Goal: Information Seeking & Learning: Check status

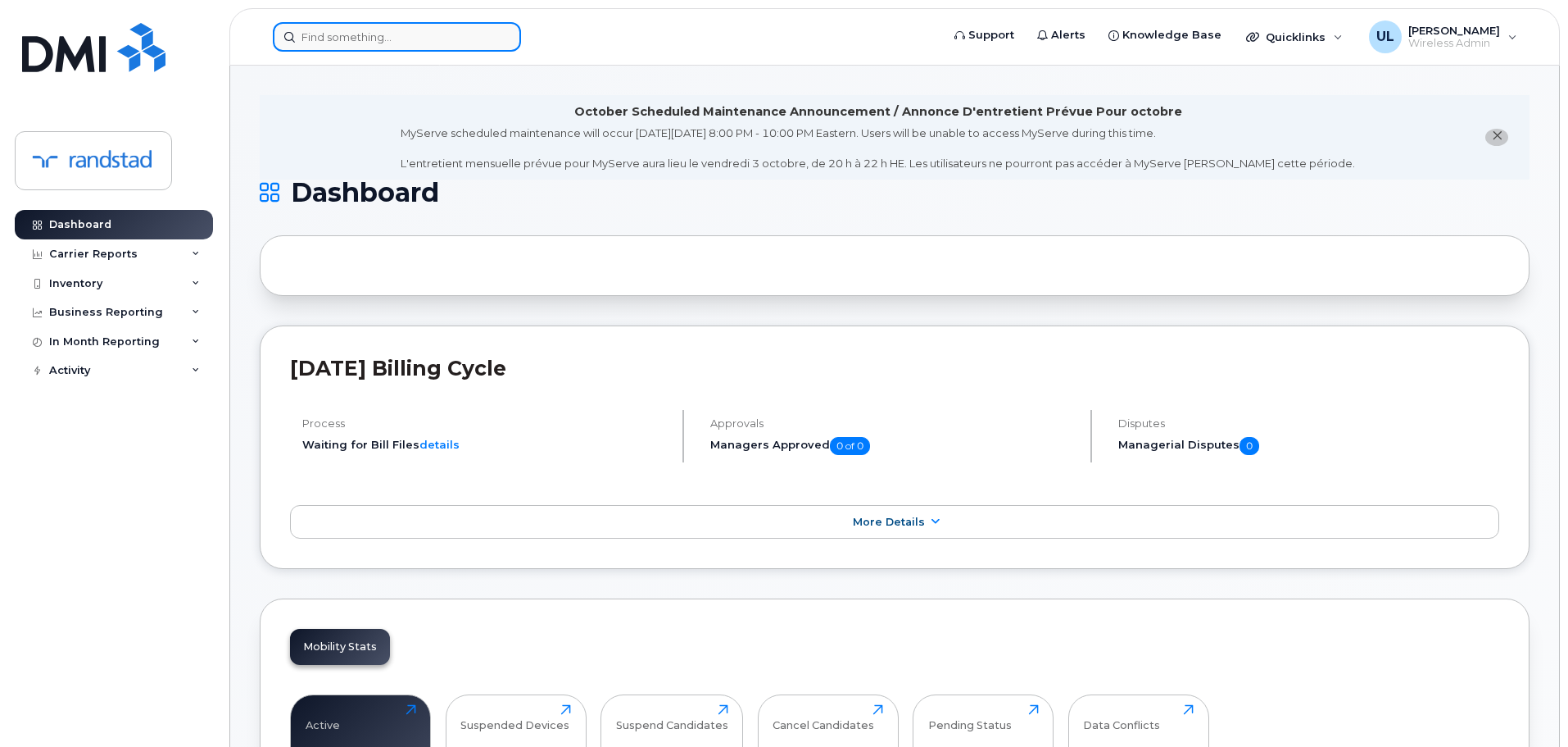
click at [399, 44] on input at bounding box center [397, 37] width 248 height 30
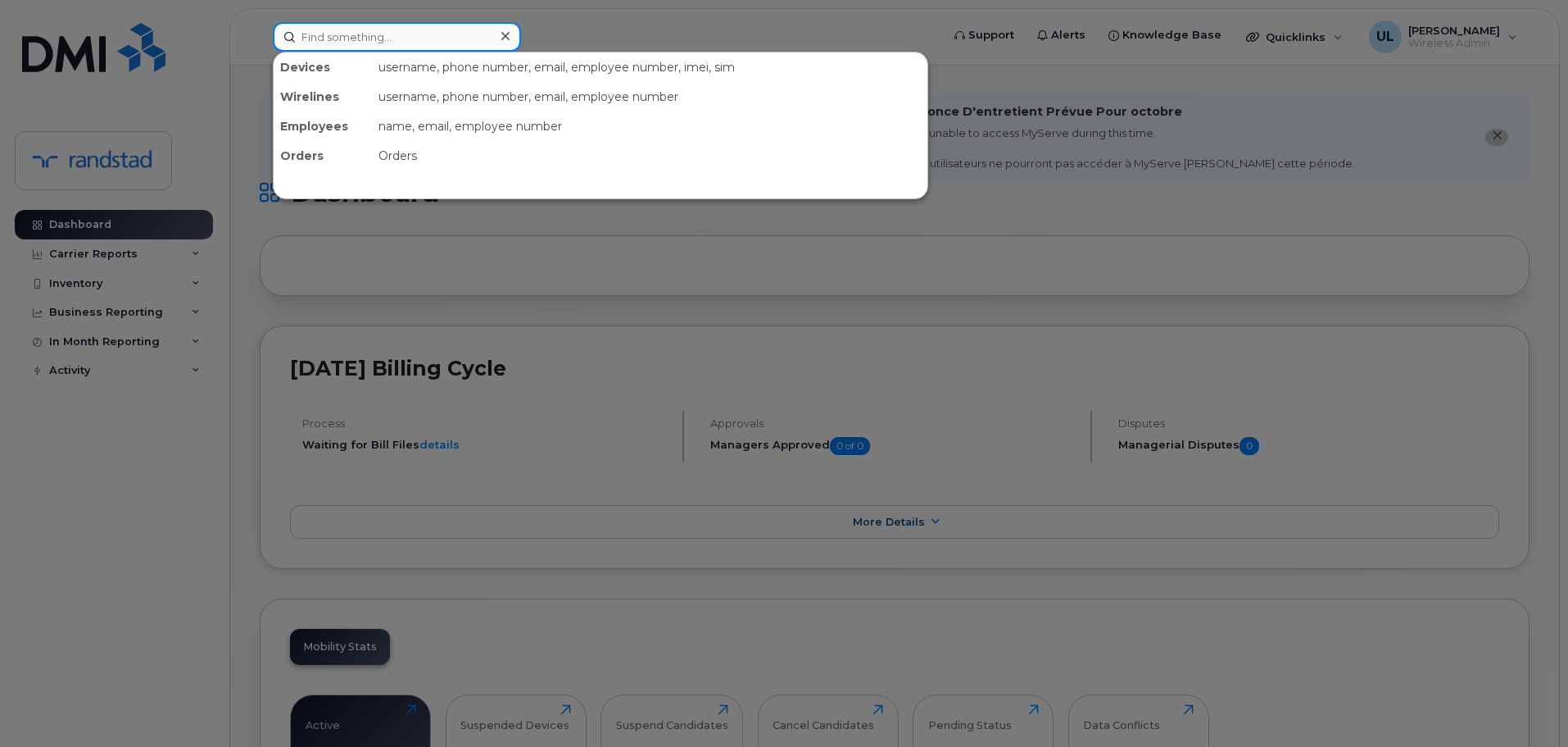
paste input "[PERSON_NAME]"
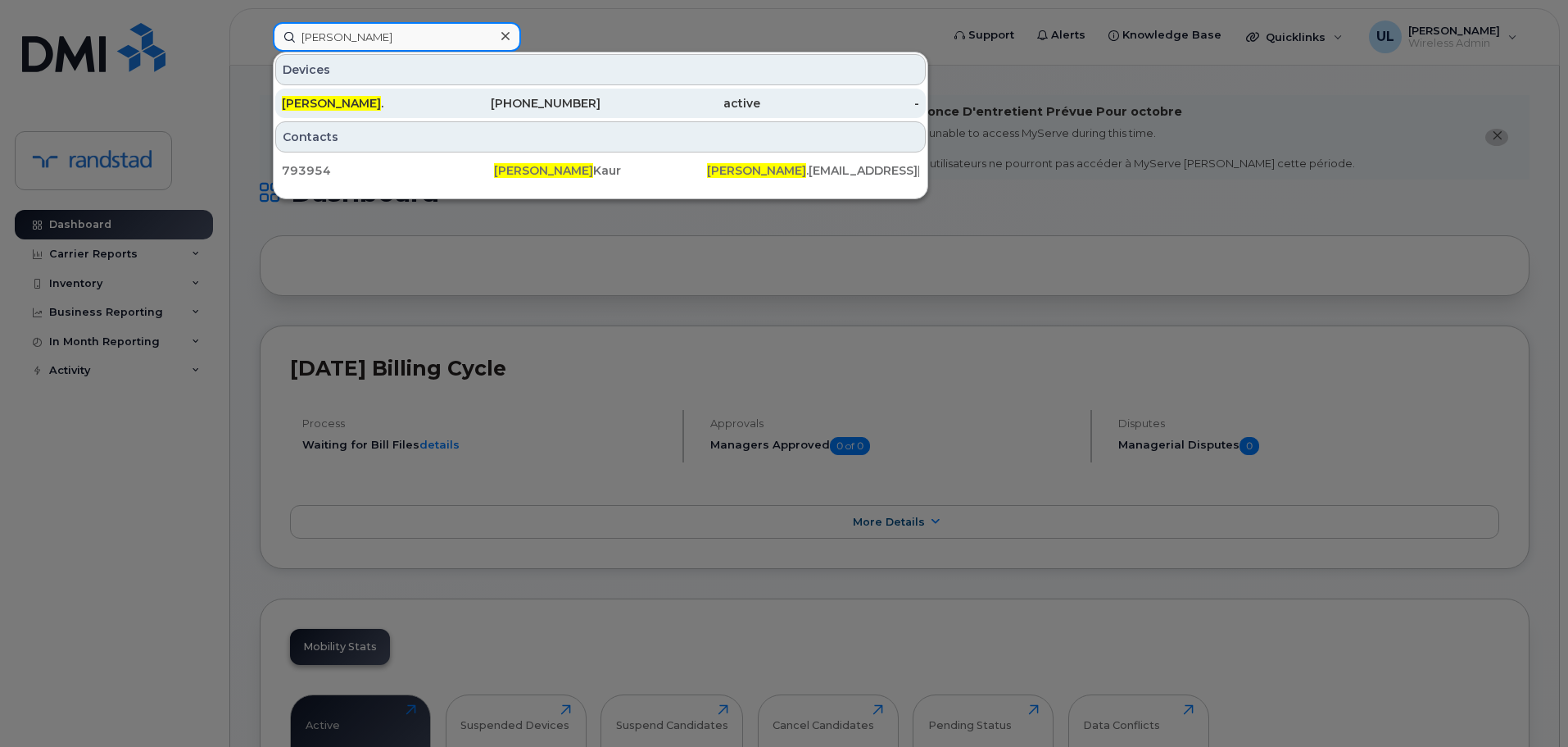
type input "[PERSON_NAME]"
click at [468, 91] on div "[PHONE_NUMBER]" at bounding box center [521, 104] width 160 height 30
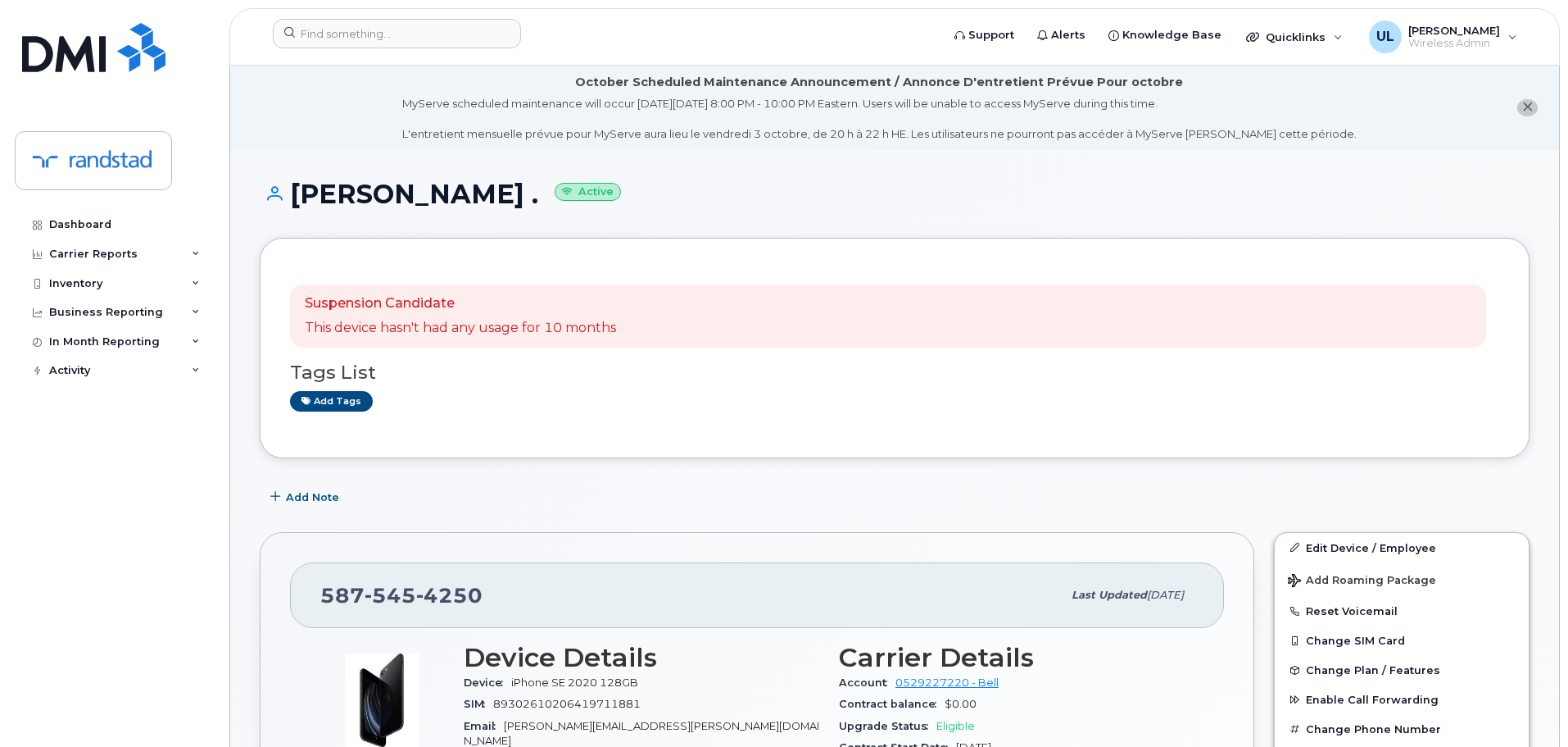
scroll to position [492, 0]
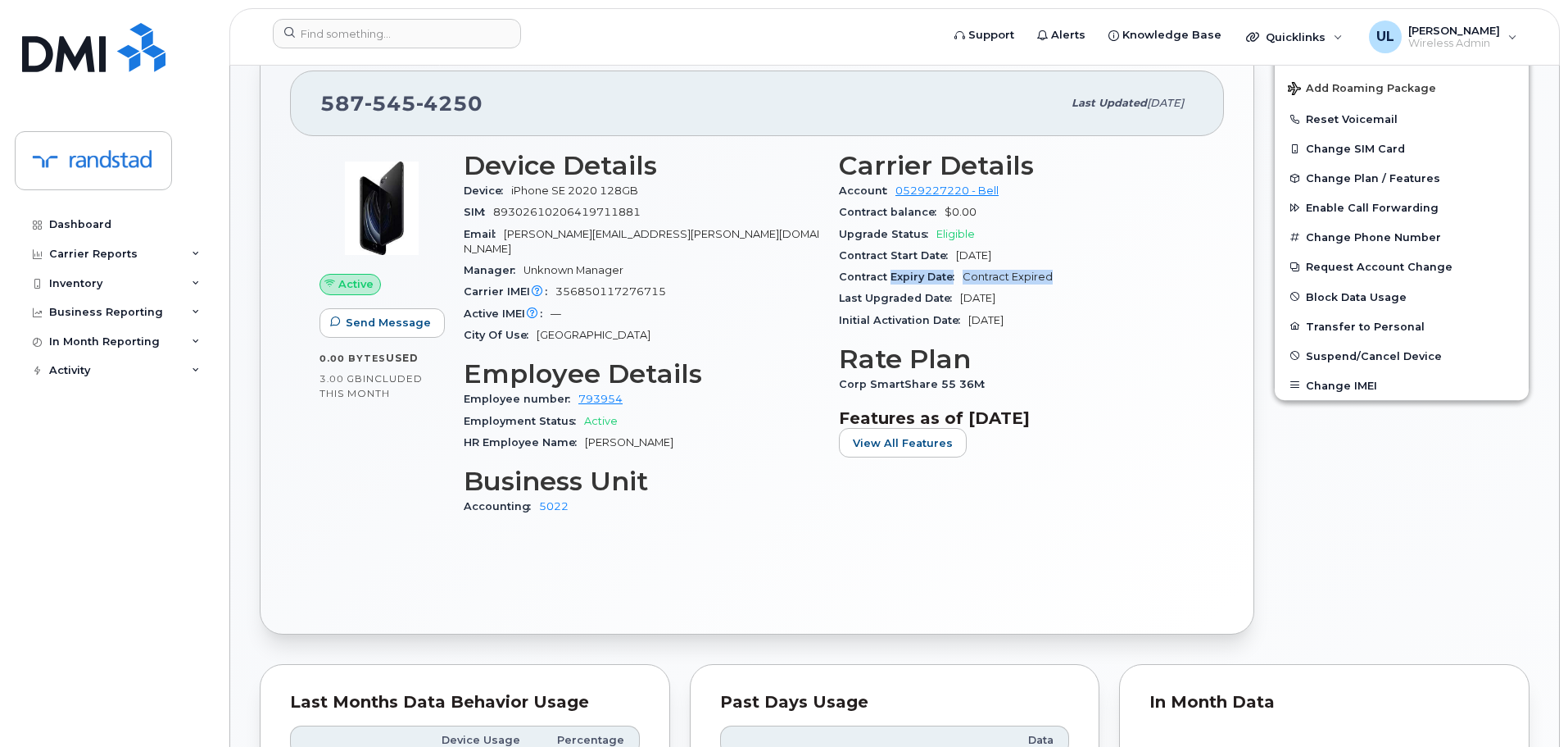
drag, startPoint x: 891, startPoint y: 280, endPoint x: 1068, endPoint y: 276, distance: 177.0
click at [1068, 276] on div "Contract Expiry Date Contract Expired" at bounding box center [1017, 277] width 355 height 21
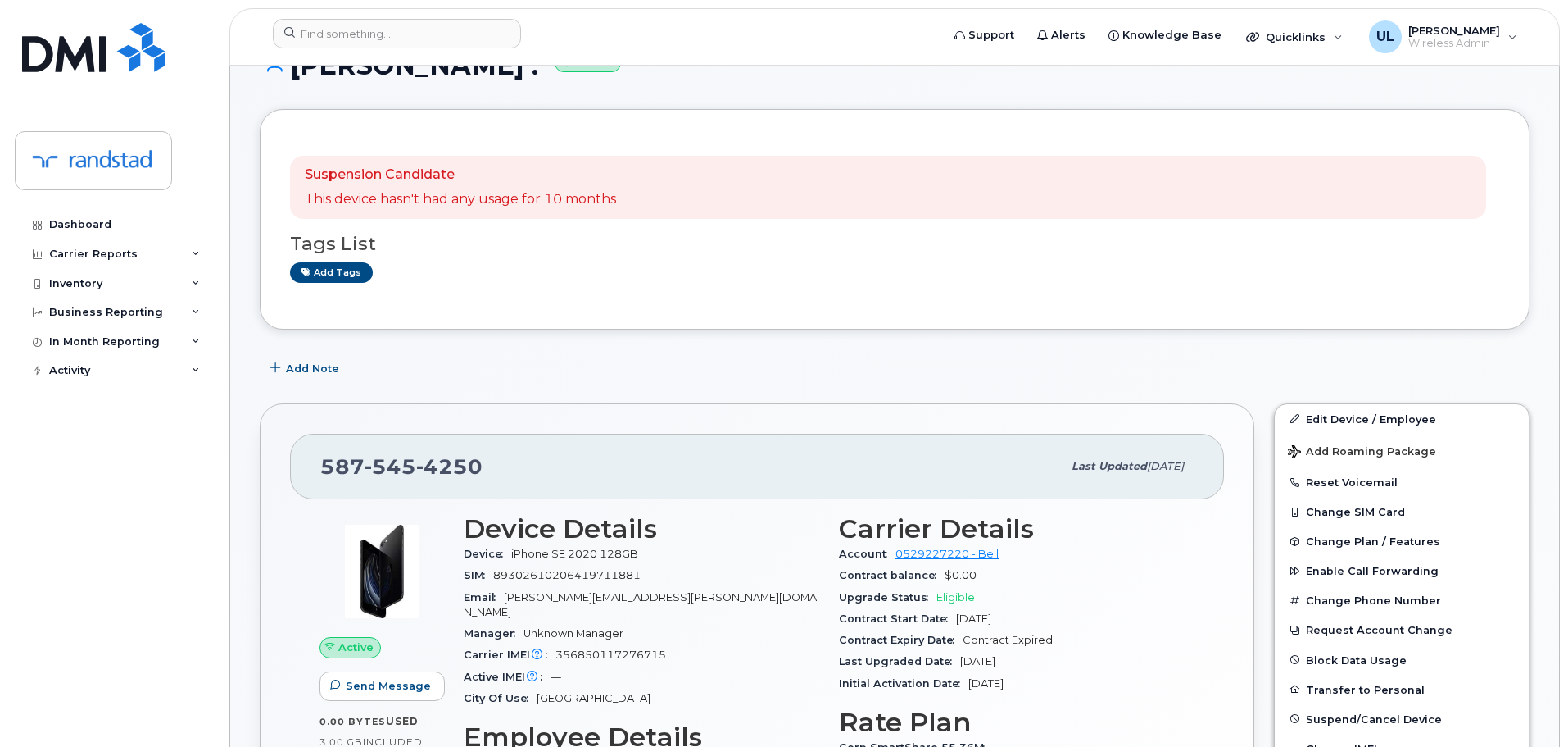
scroll to position [0, 0]
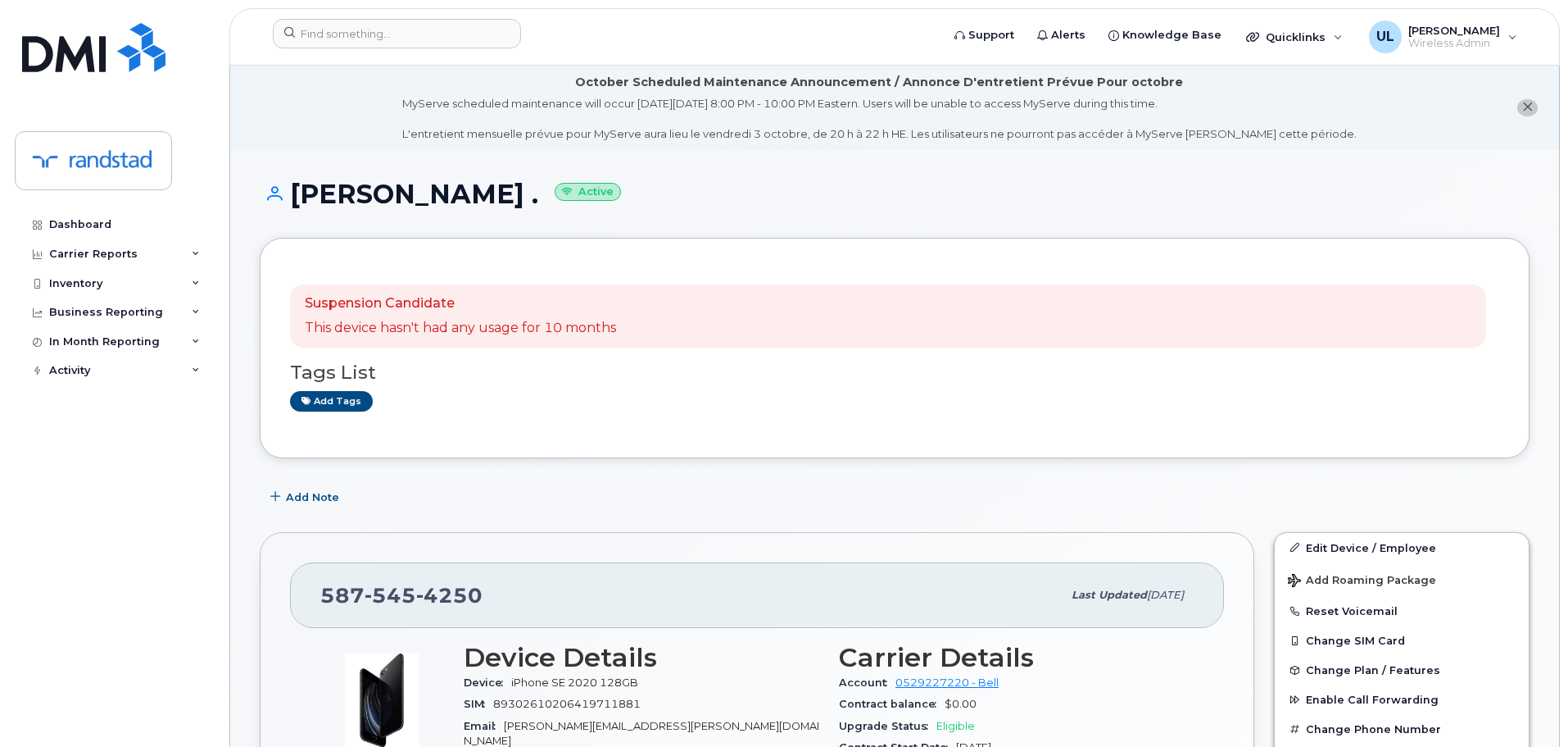
click at [1538, 113] on li "October Scheduled Maintenance Announcement / Annonce D'entretient Prévue Pour o…" at bounding box center [895, 107] width 1328 height 84
click at [1532, 111] on icon "close notification" at bounding box center [1527, 107] width 11 height 11
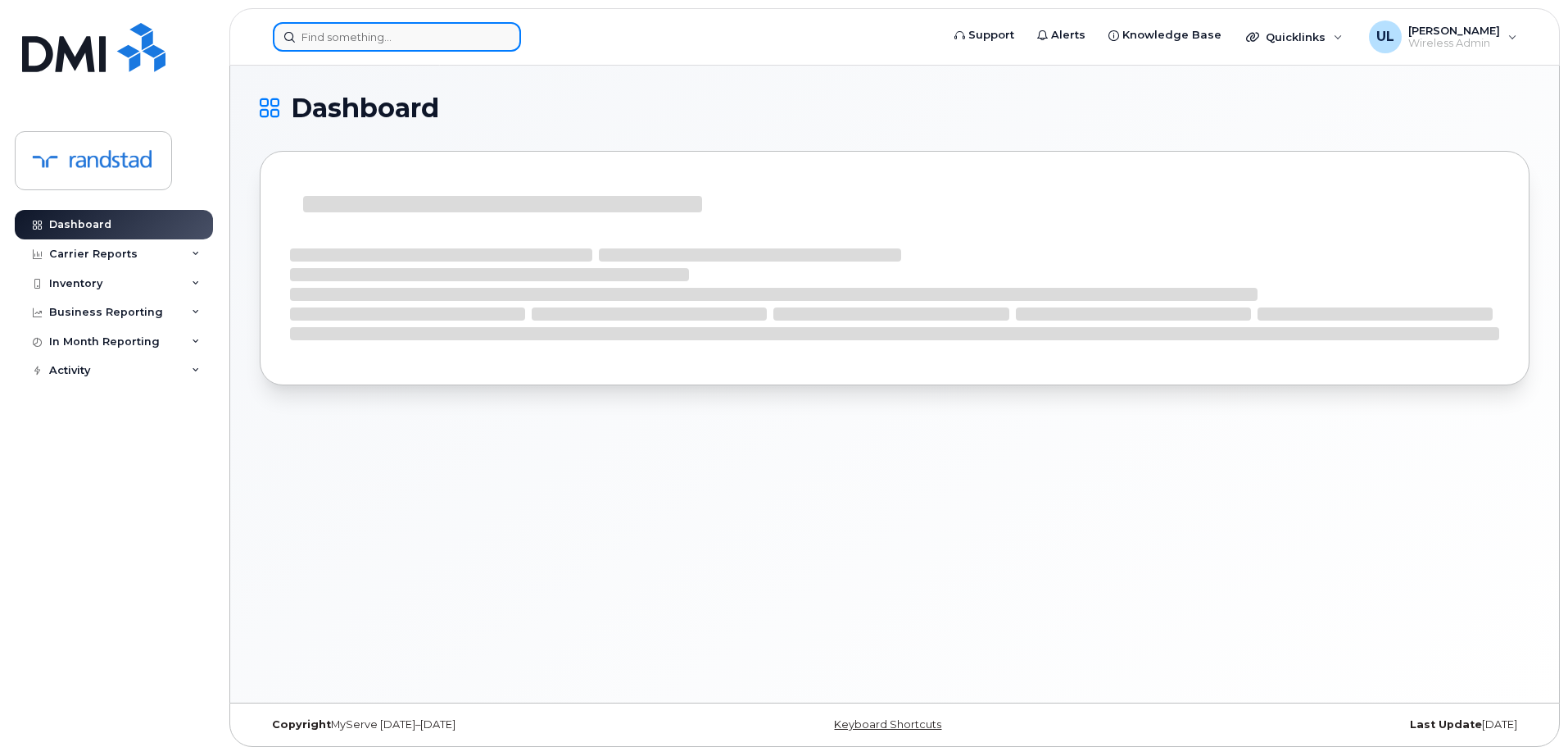
click at [372, 30] on input at bounding box center [397, 37] width 248 height 30
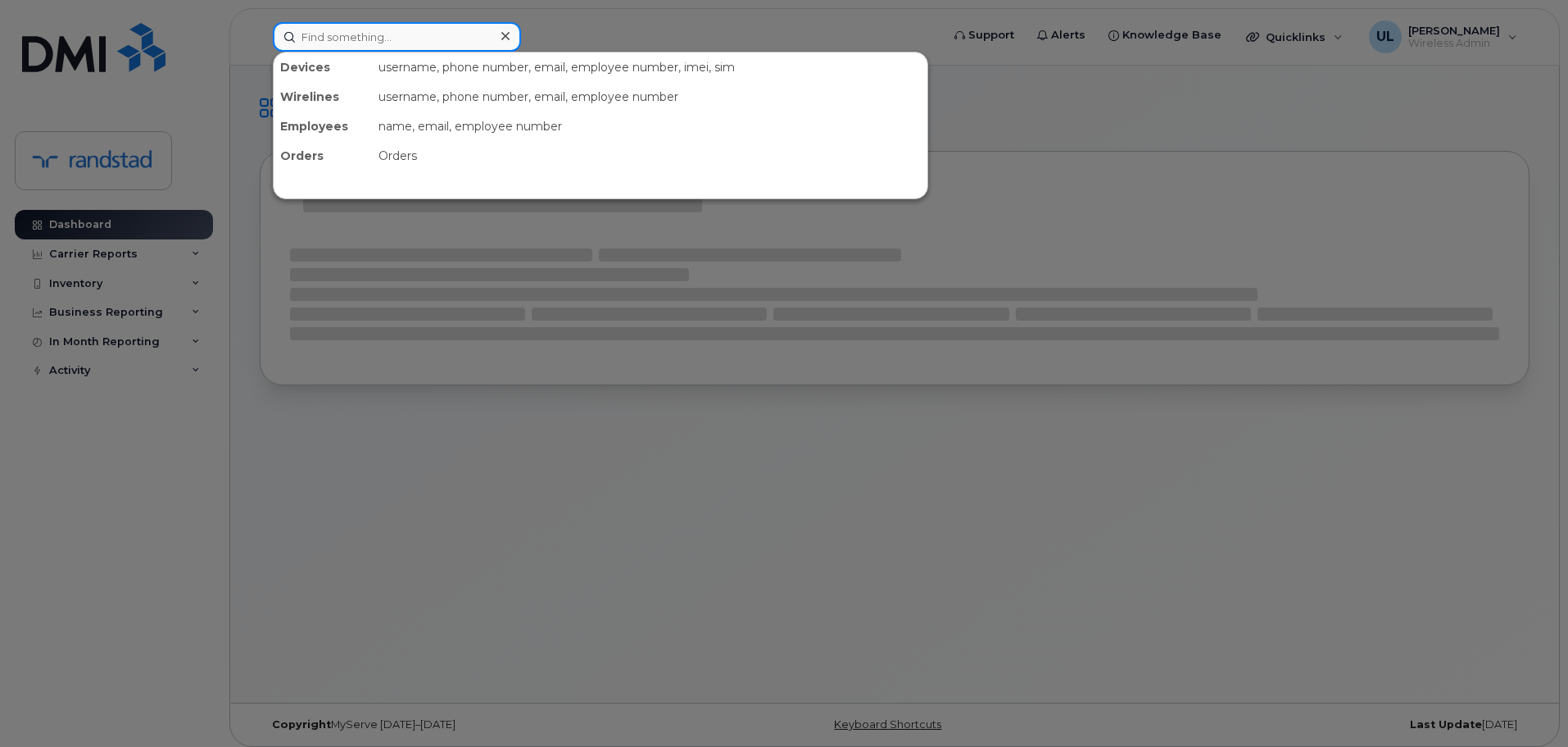
paste input "[PERSON_NAME]"
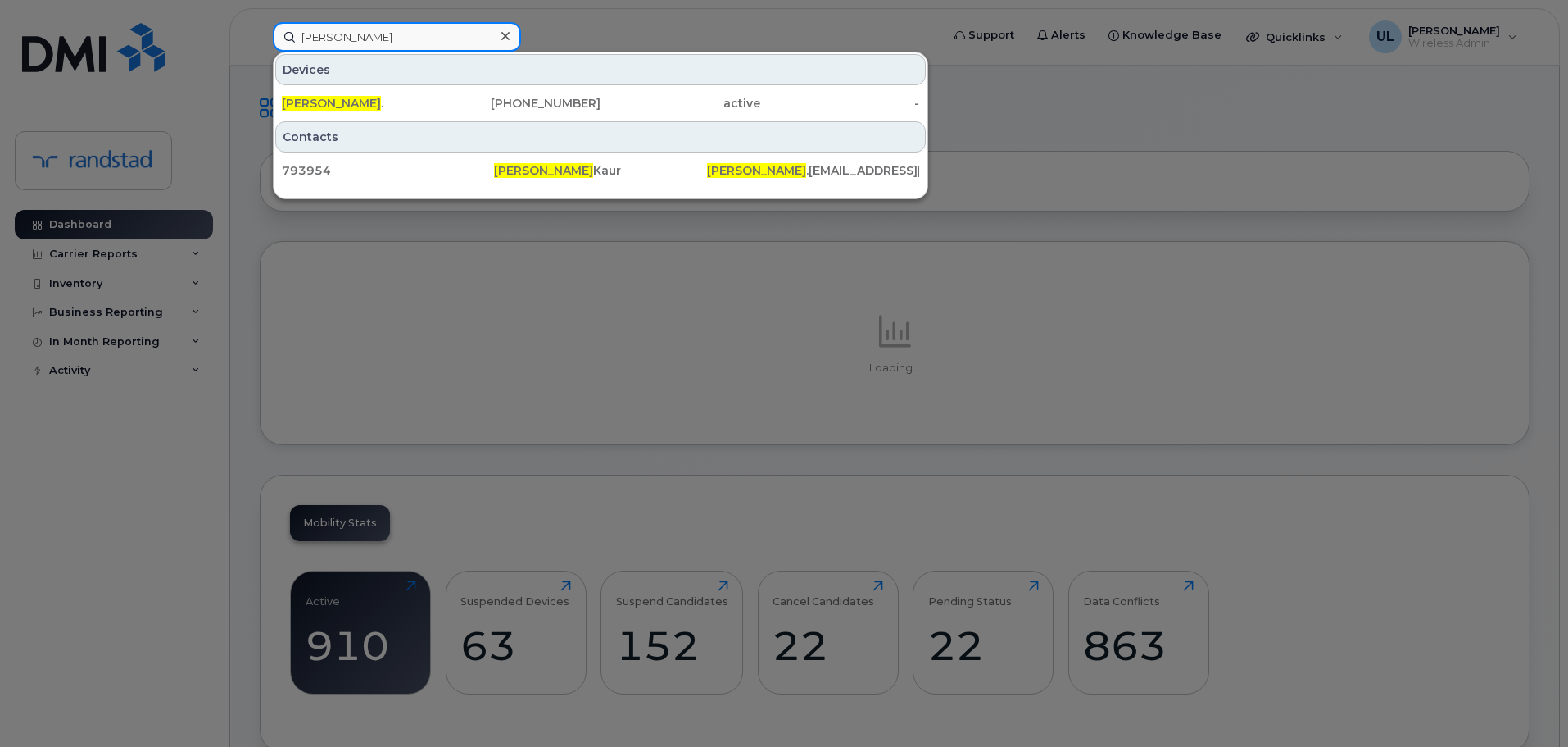
type input "[PERSON_NAME]"
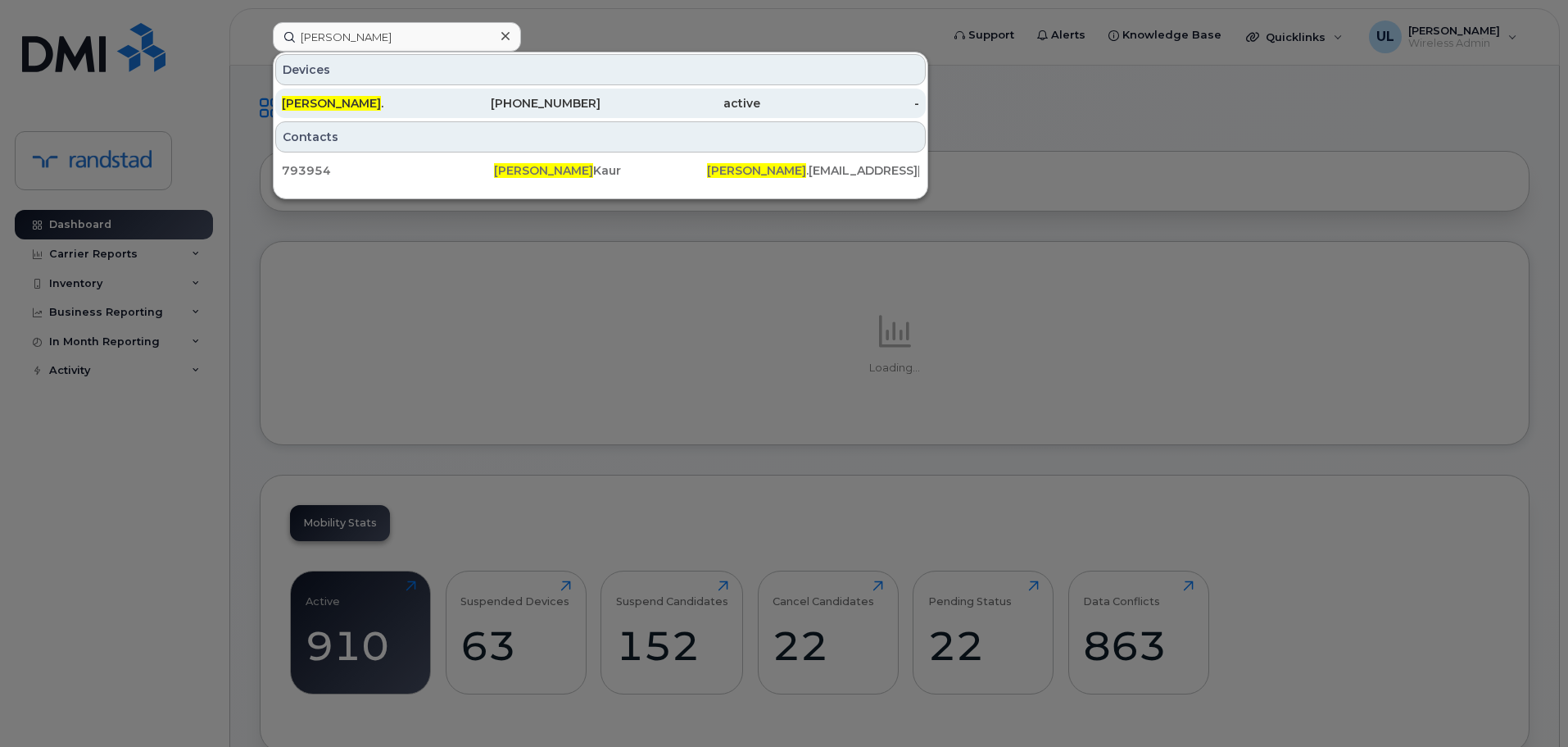
drag, startPoint x: 375, startPoint y: 75, endPoint x: 387, endPoint y: 89, distance: 18.4
click at [378, 89] on link "[PERSON_NAME] . [PHONE_NUMBER] active -" at bounding box center [600, 104] width 650 height 30
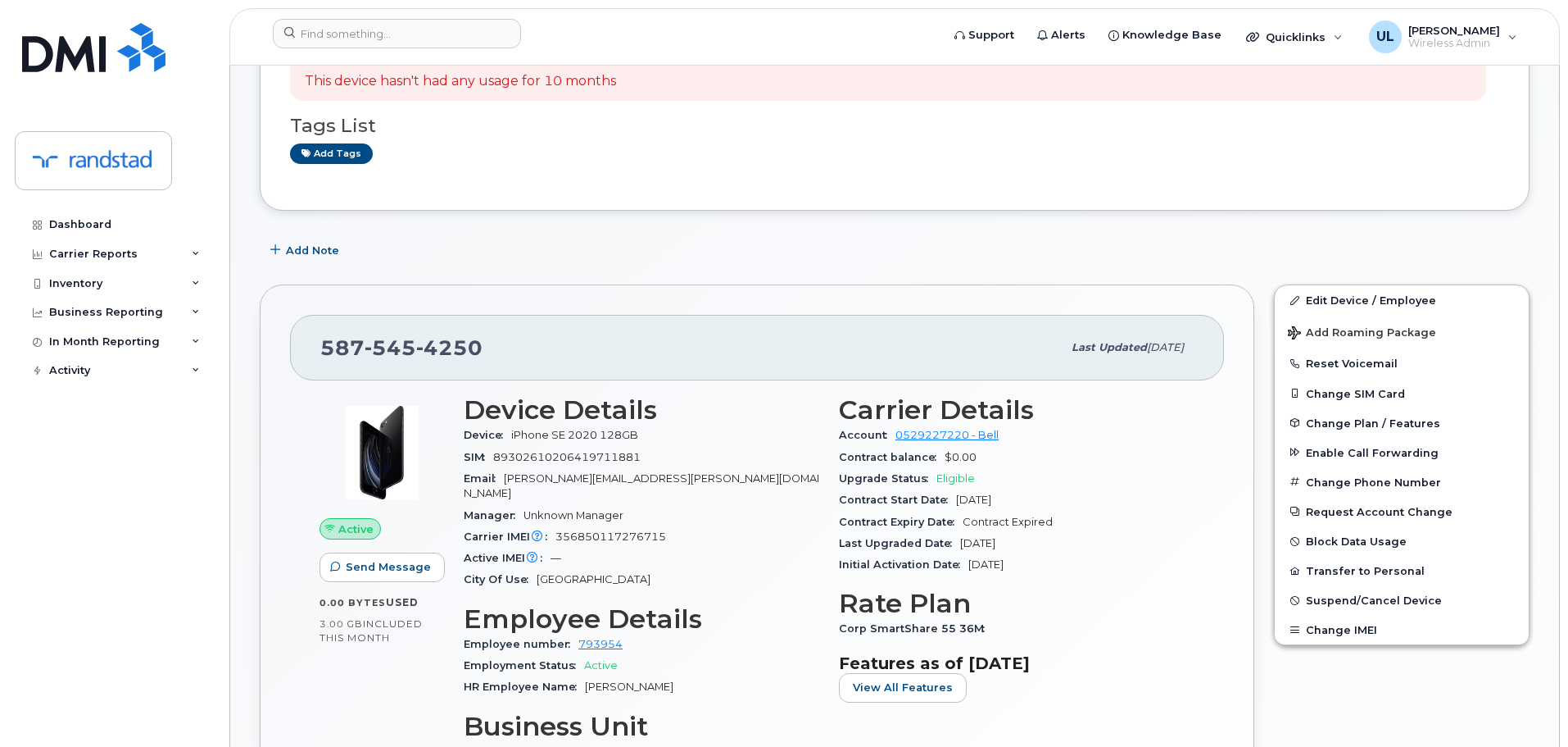
scroll to position [164, 0]
drag, startPoint x: 315, startPoint y: 351, endPoint x: 623, endPoint y: 357, distance: 308.1
click at [623, 357] on div "587 545 4250 Last updated Jul 17, 2025" at bounding box center [757, 346] width 934 height 66
drag, startPoint x: 1079, startPoint y: 521, endPoint x: 838, endPoint y: 524, distance: 241.0
click at [838, 524] on div "Carrier Details Account 0529227220 - Bell Contract balance $0.00 Upgrade Status…" at bounding box center [1017, 583] width 376 height 399
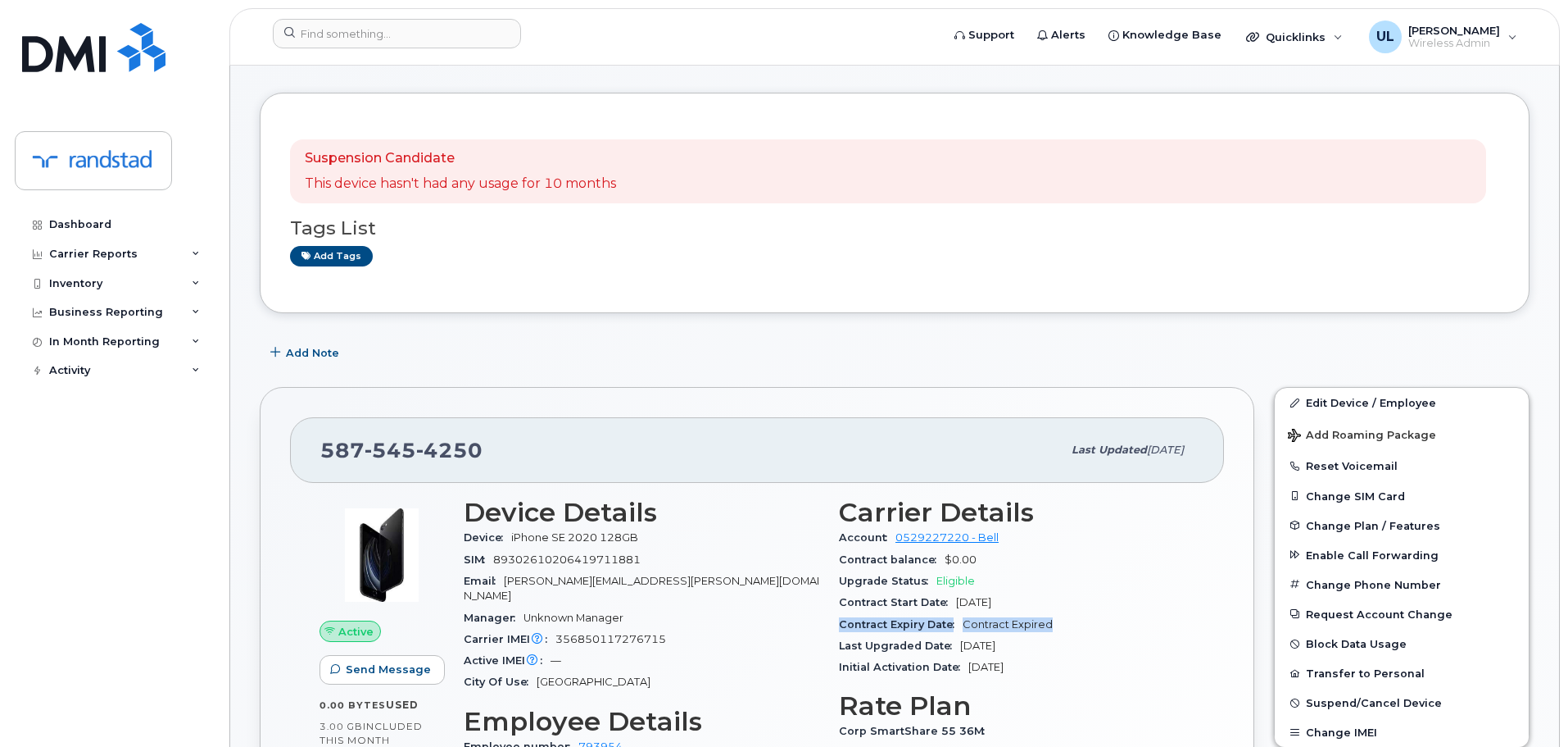
scroll to position [0, 0]
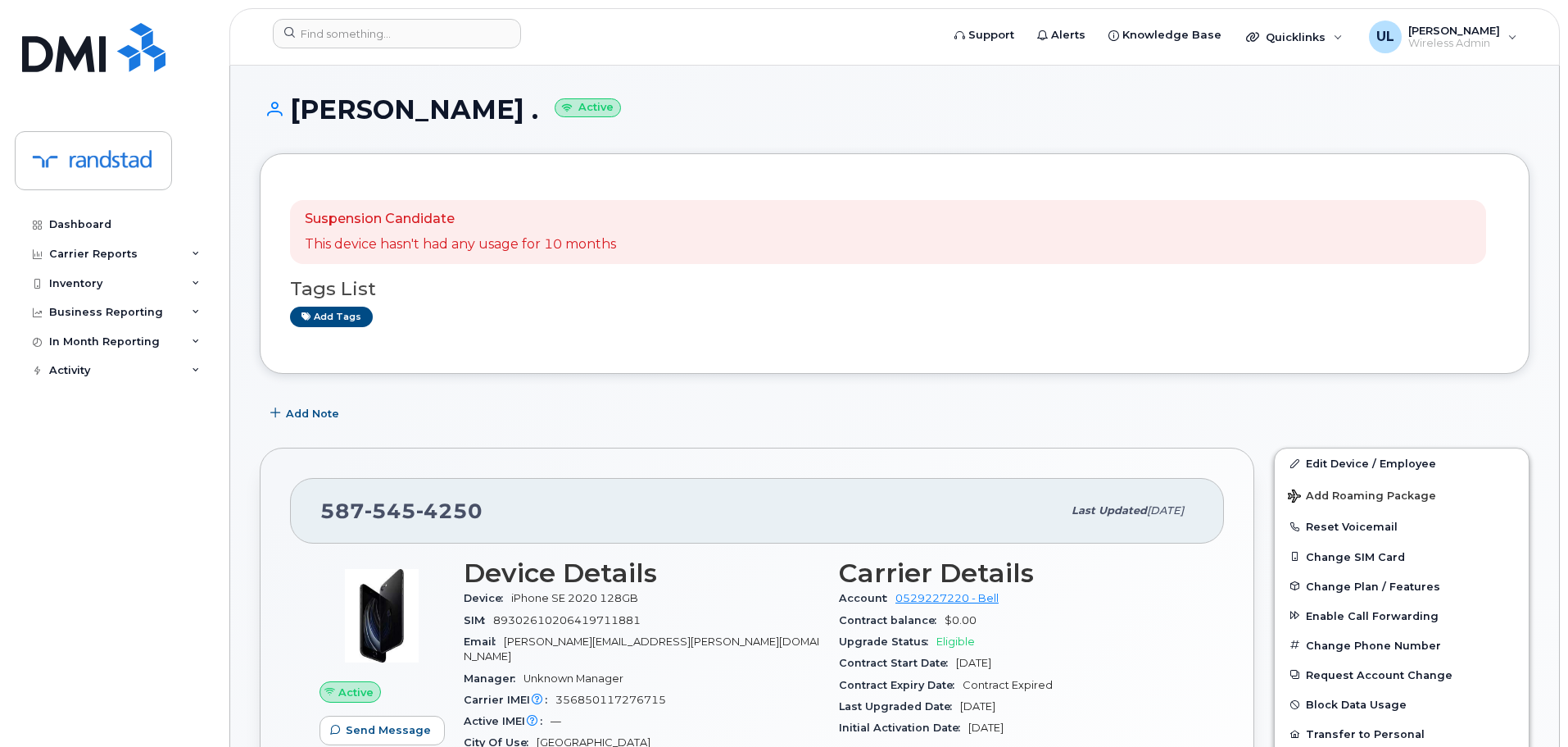
click at [614, 410] on div "Add Note" at bounding box center [895, 413] width 1270 height 30
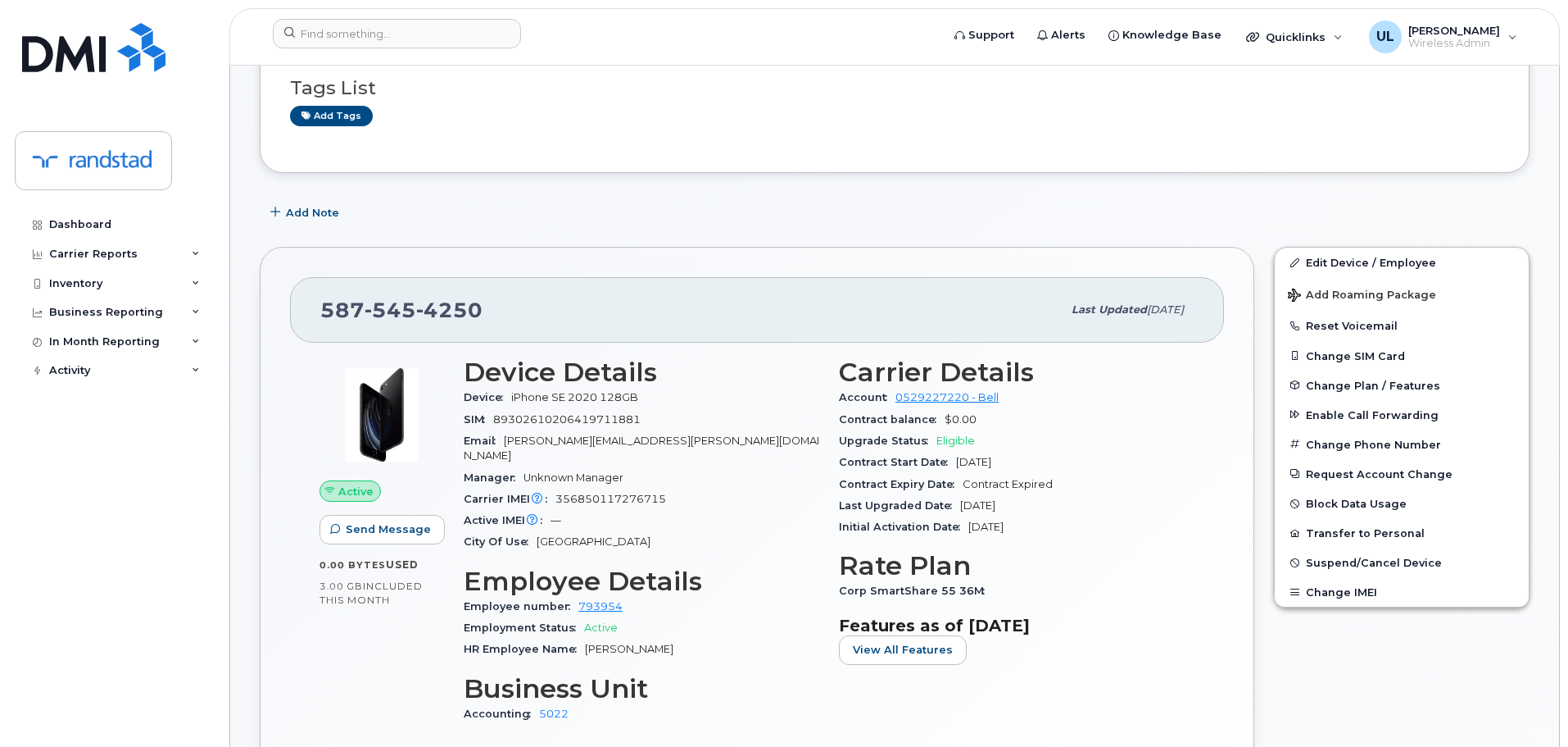
scroll to position [492, 0]
